Goal: Book appointment/travel/reservation

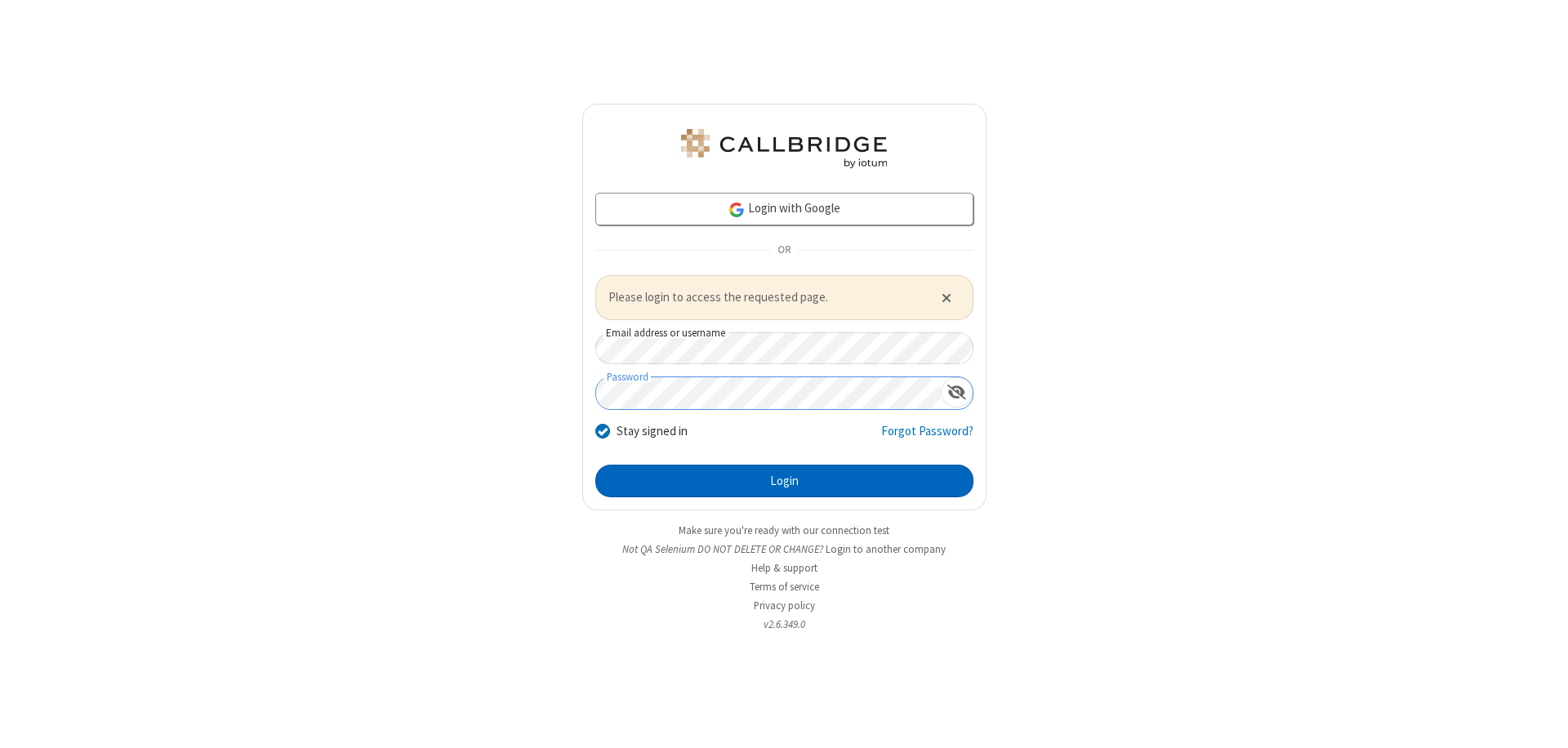
click at [784, 480] on button "Login" at bounding box center [784, 481] width 378 height 33
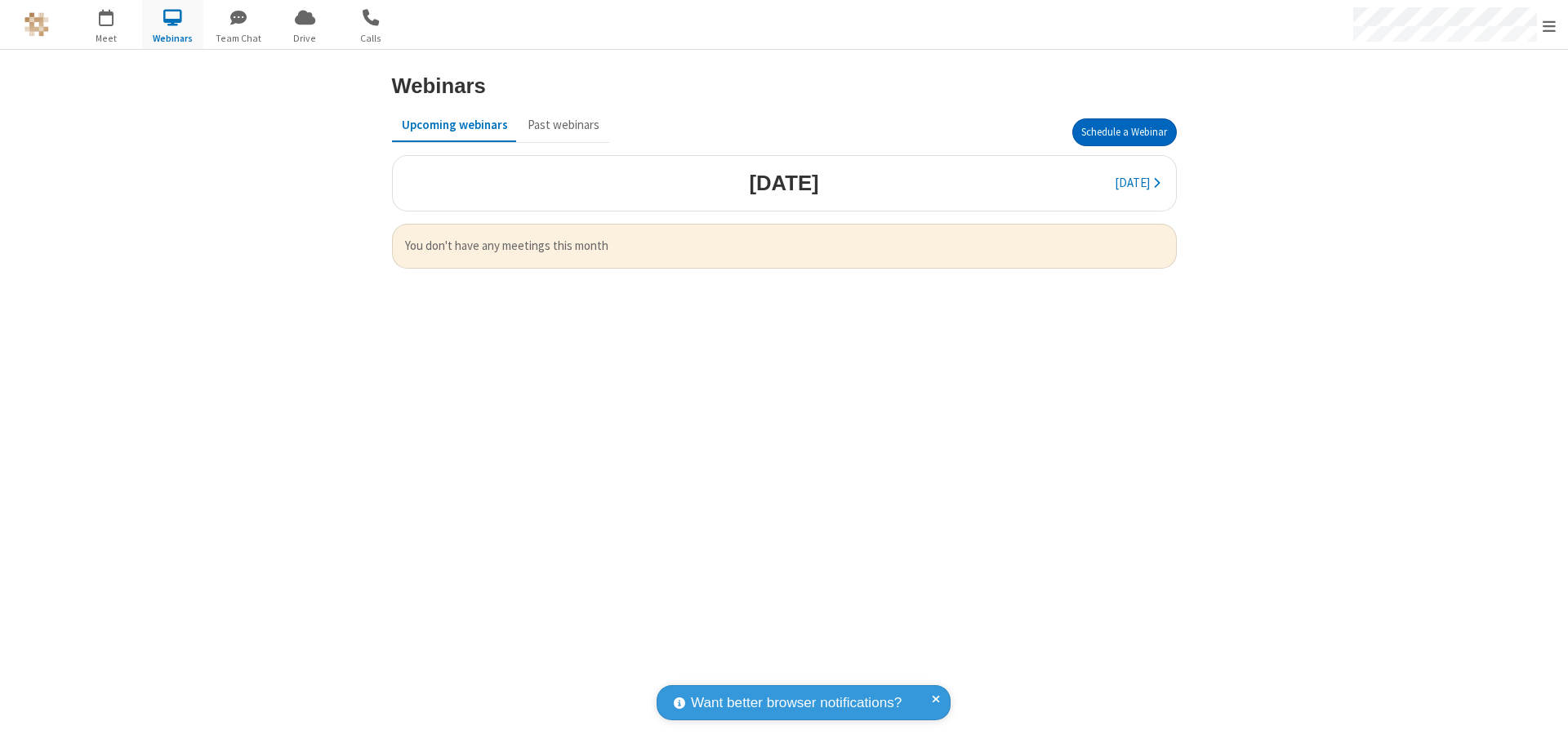
click at [1124, 132] on button "Schedule a Webinar" at bounding box center [1124, 132] width 104 height 28
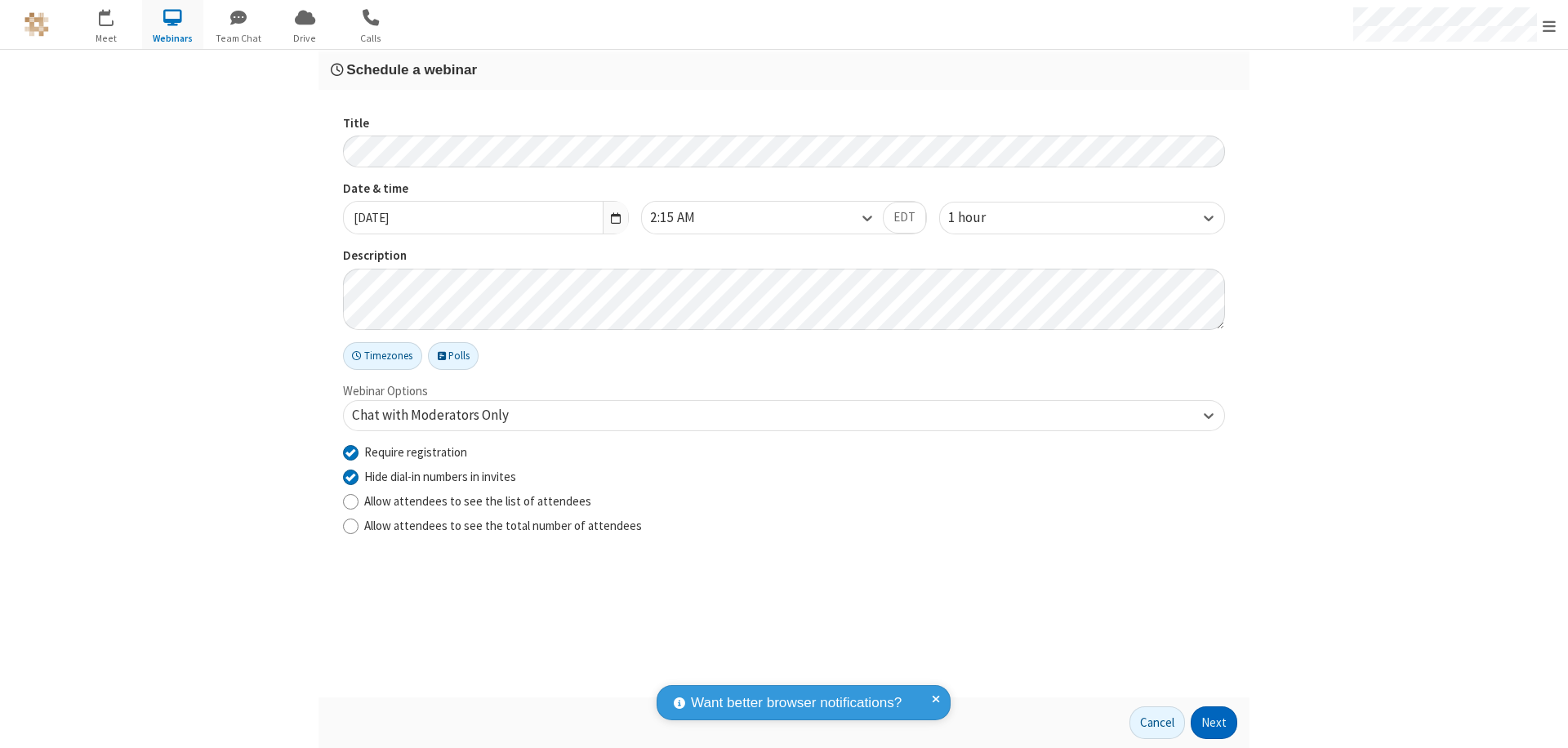
click at [1214, 723] on button "Next" at bounding box center [1214, 723] width 47 height 33
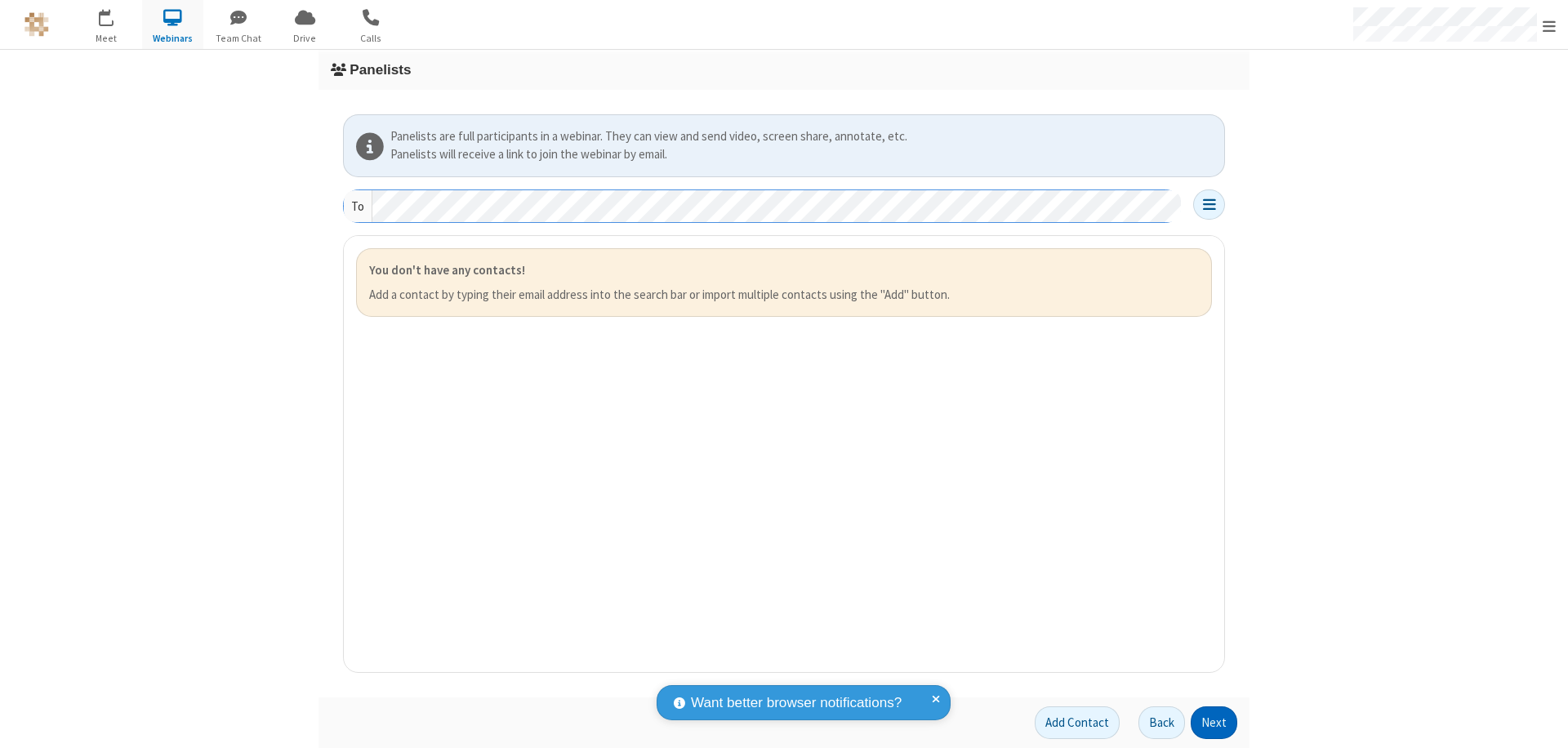
click at [1214, 723] on button "Next" at bounding box center [1214, 723] width 47 height 33
